Goal: Information Seeking & Learning: Find specific fact

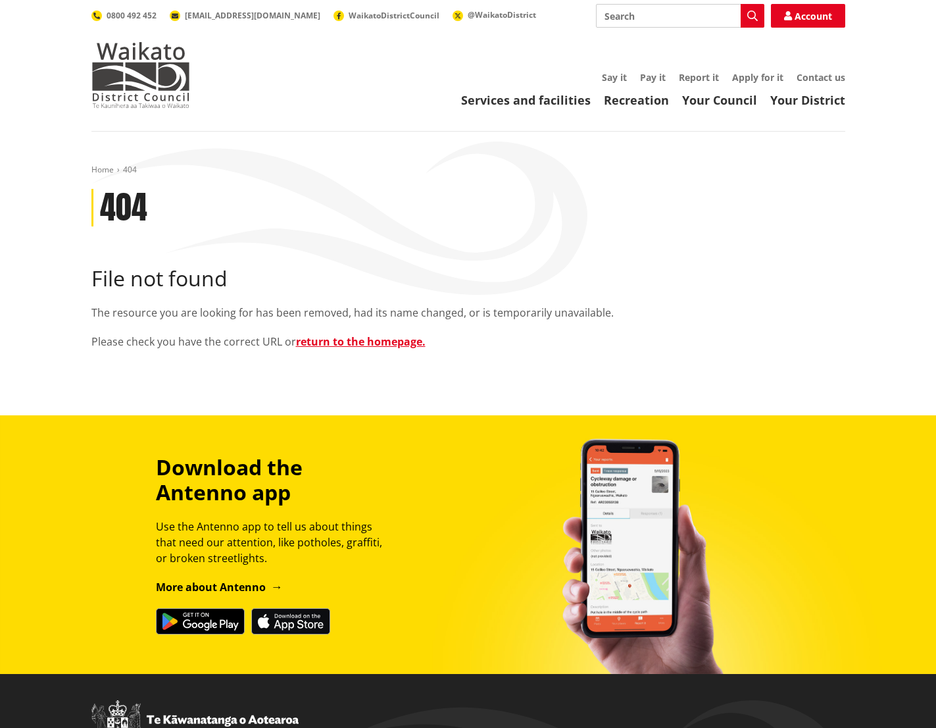
click at [634, 14] on input "Search" at bounding box center [680, 16] width 168 height 24
type input "voting returns"
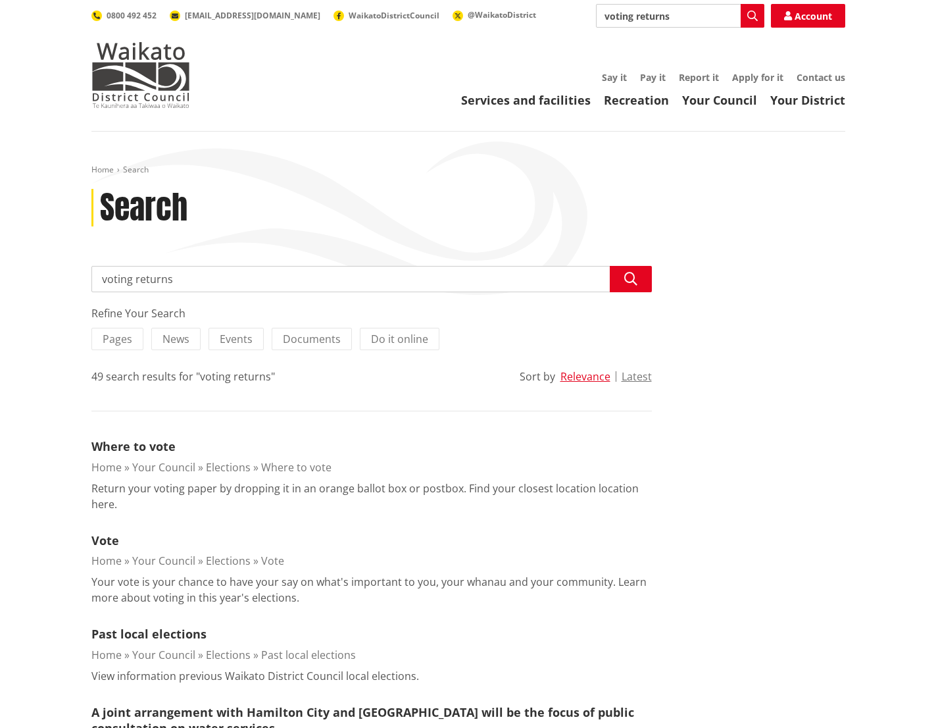
click at [631, 14] on input "voting returns" at bounding box center [680, 16] width 168 height 24
type input "voter returns"
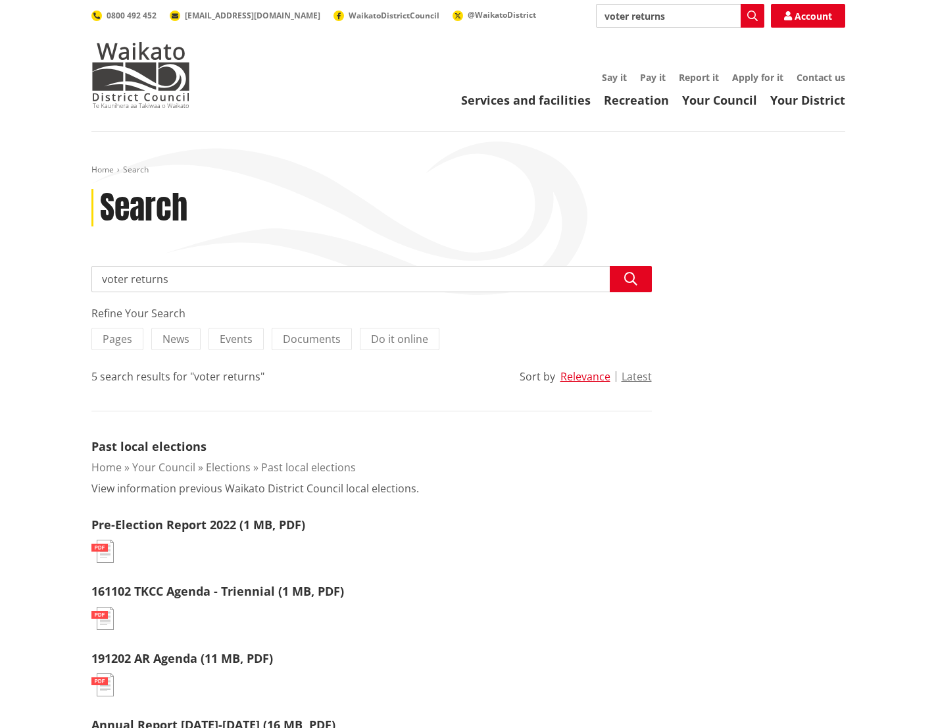
drag, startPoint x: 631, startPoint y: 12, endPoint x: 651, endPoint y: 12, distance: 19.7
click at [586, 18] on div "Search voter returns Search Account 0800 492 452 info@waidc.govt.nz WaikatoDist…" at bounding box center [468, 16] width 754 height 24
click at [654, 16] on input "returns" at bounding box center [680, 16] width 168 height 24
type input "returns 2025"
